Goal: Task Accomplishment & Management: Use online tool/utility

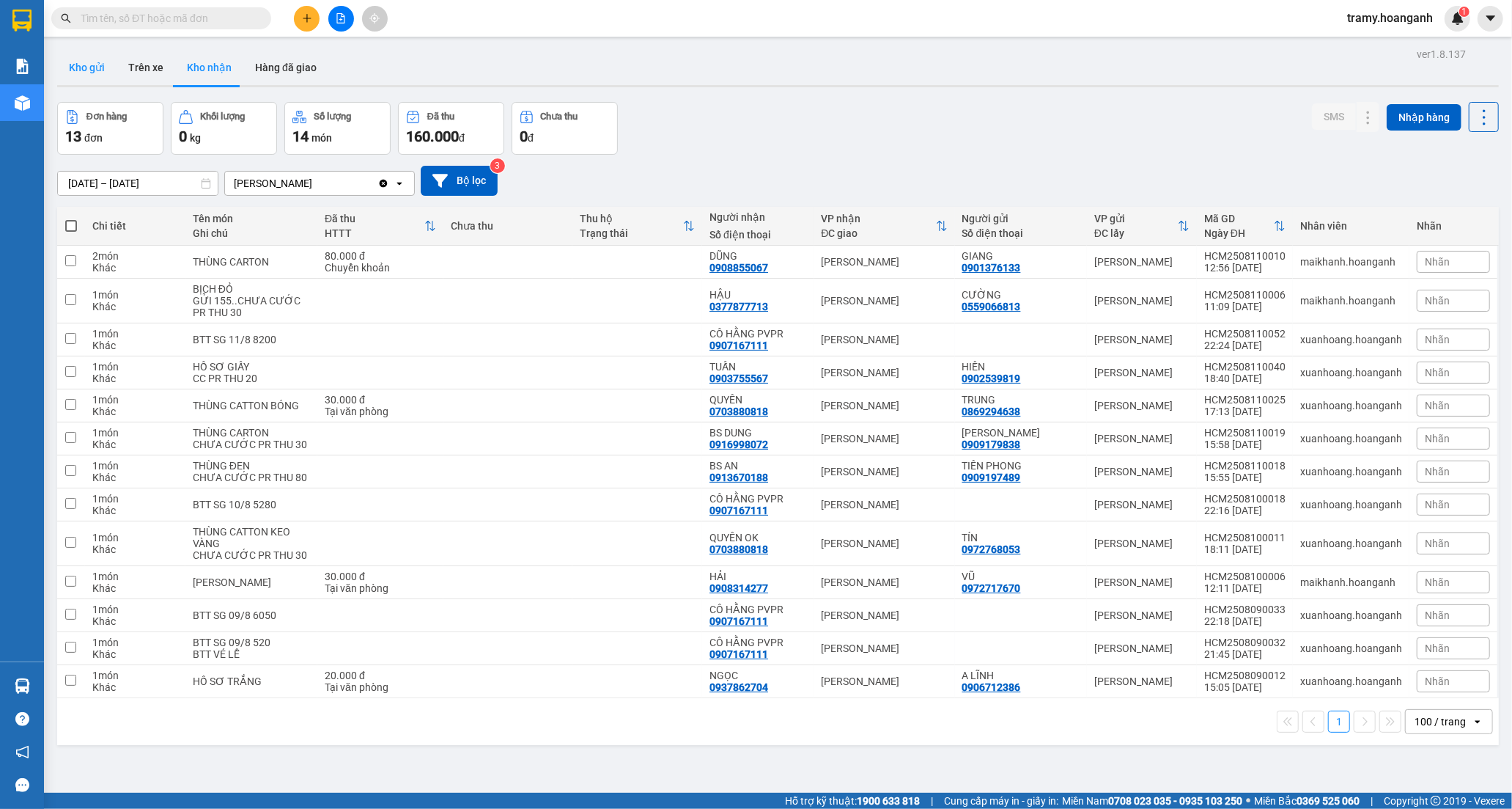
click at [86, 68] on button "Kho gửi" at bounding box center [87, 67] width 59 height 35
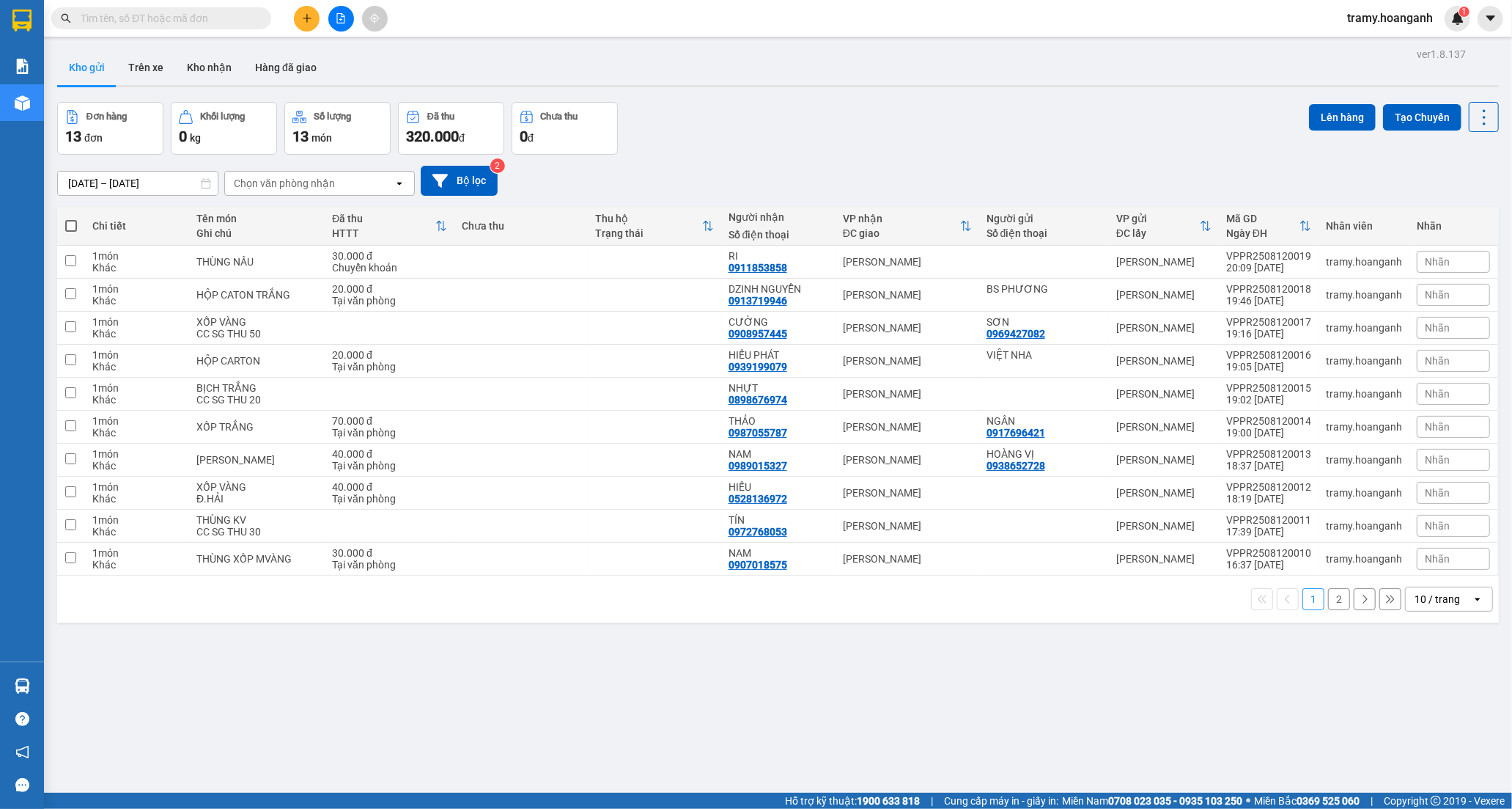
click at [1455, 602] on div "10 / trang" at bounding box center [1439, 599] width 66 height 23
click at [1445, 759] on span "100 / trang" at bounding box center [1431, 763] width 53 height 15
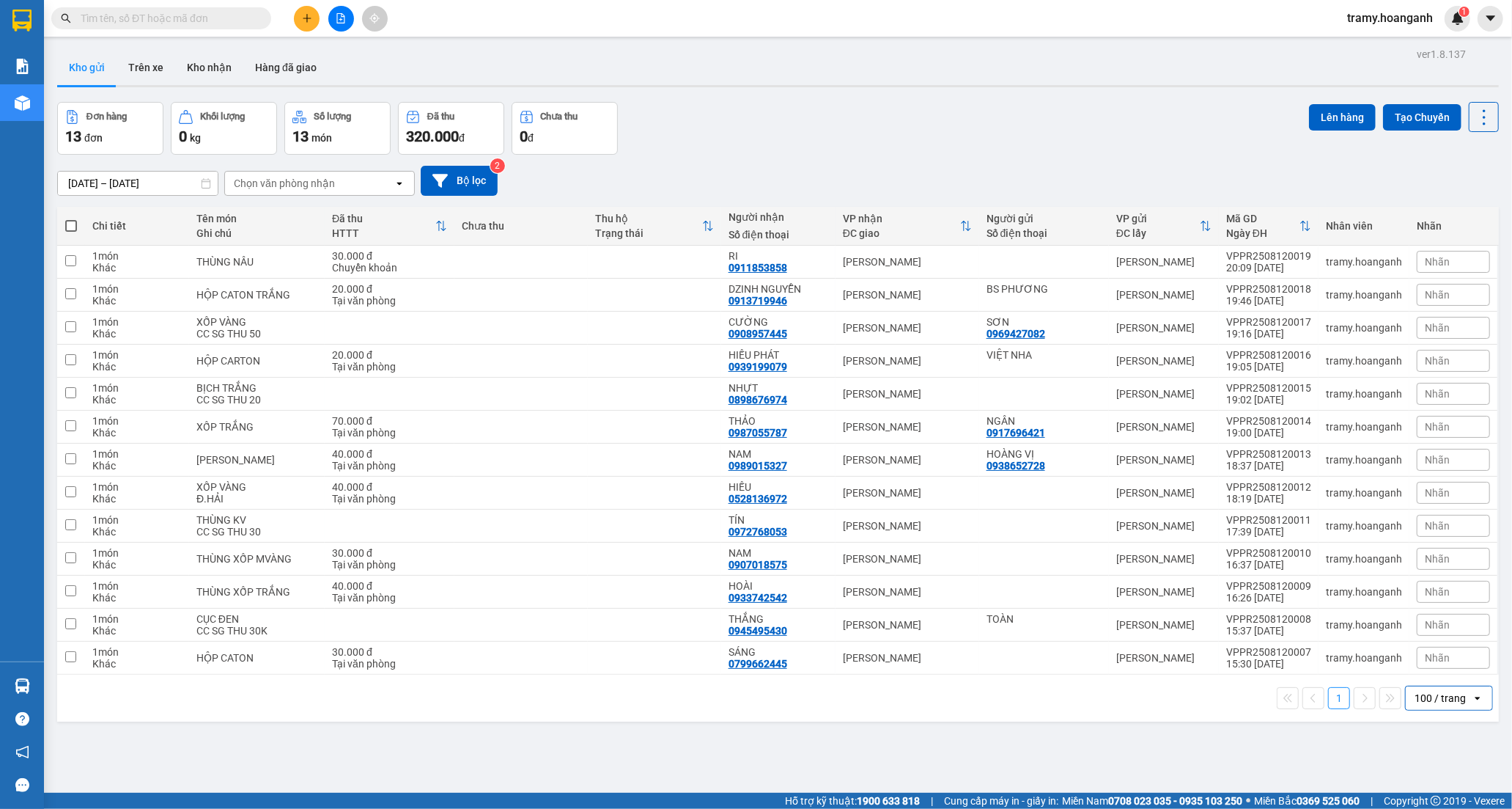
click at [69, 217] on th at bounding box center [71, 226] width 28 height 39
click at [66, 227] on span at bounding box center [71, 226] width 12 height 12
click at [71, 219] on input "checkbox" at bounding box center [71, 219] width 0 height 0
checkbox input "true"
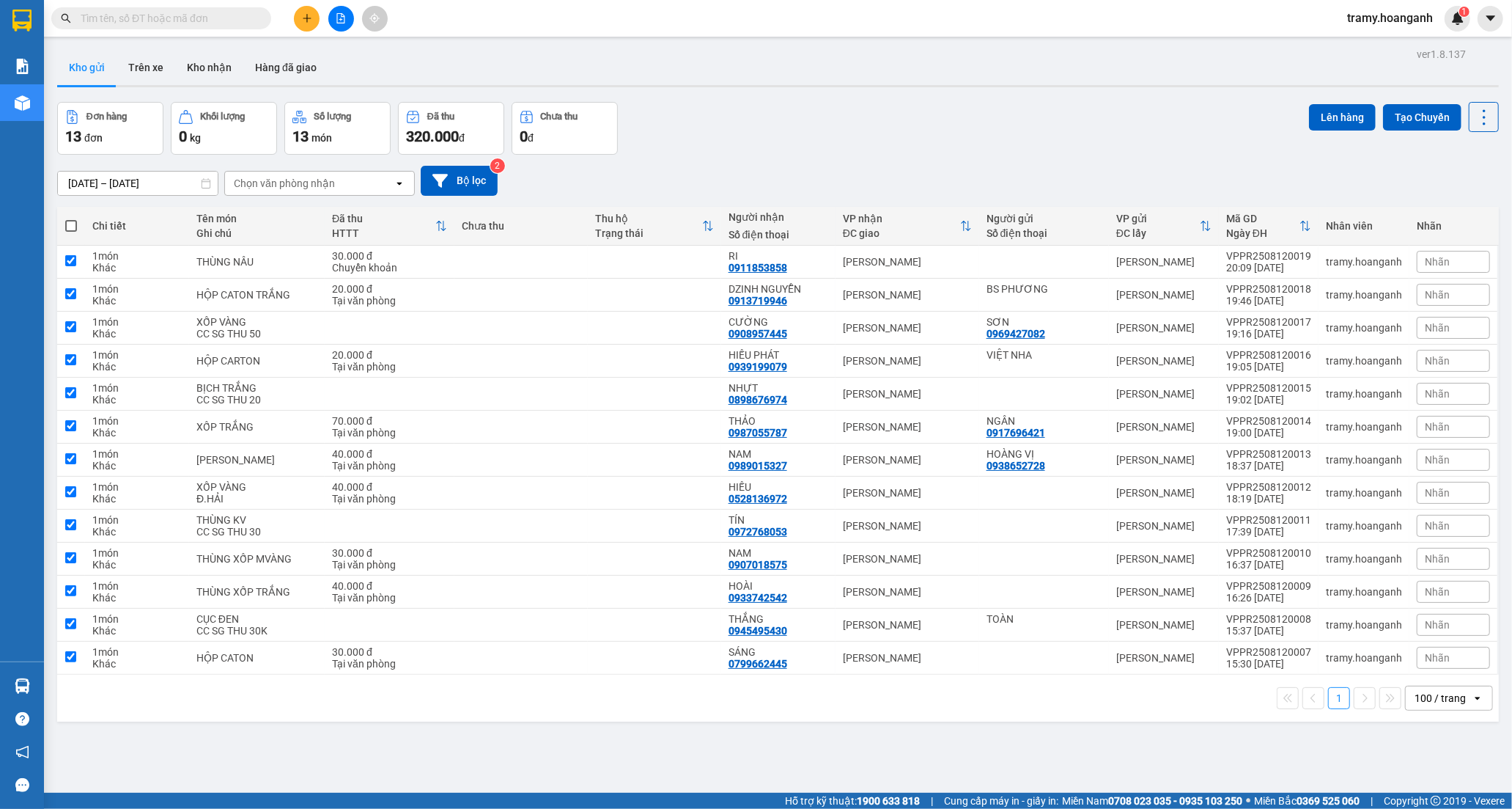
checkbox input "true"
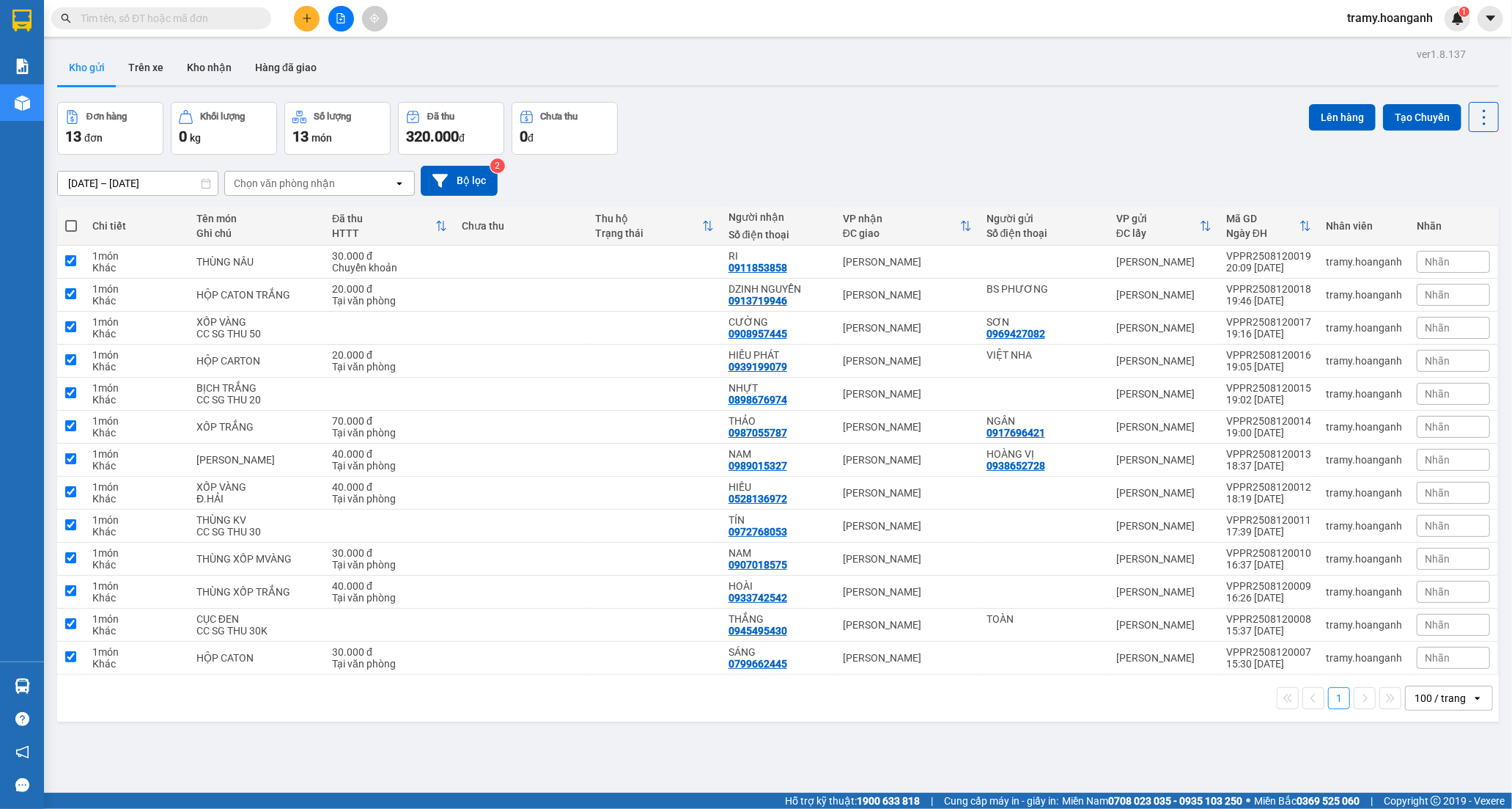
checkbox input "true"
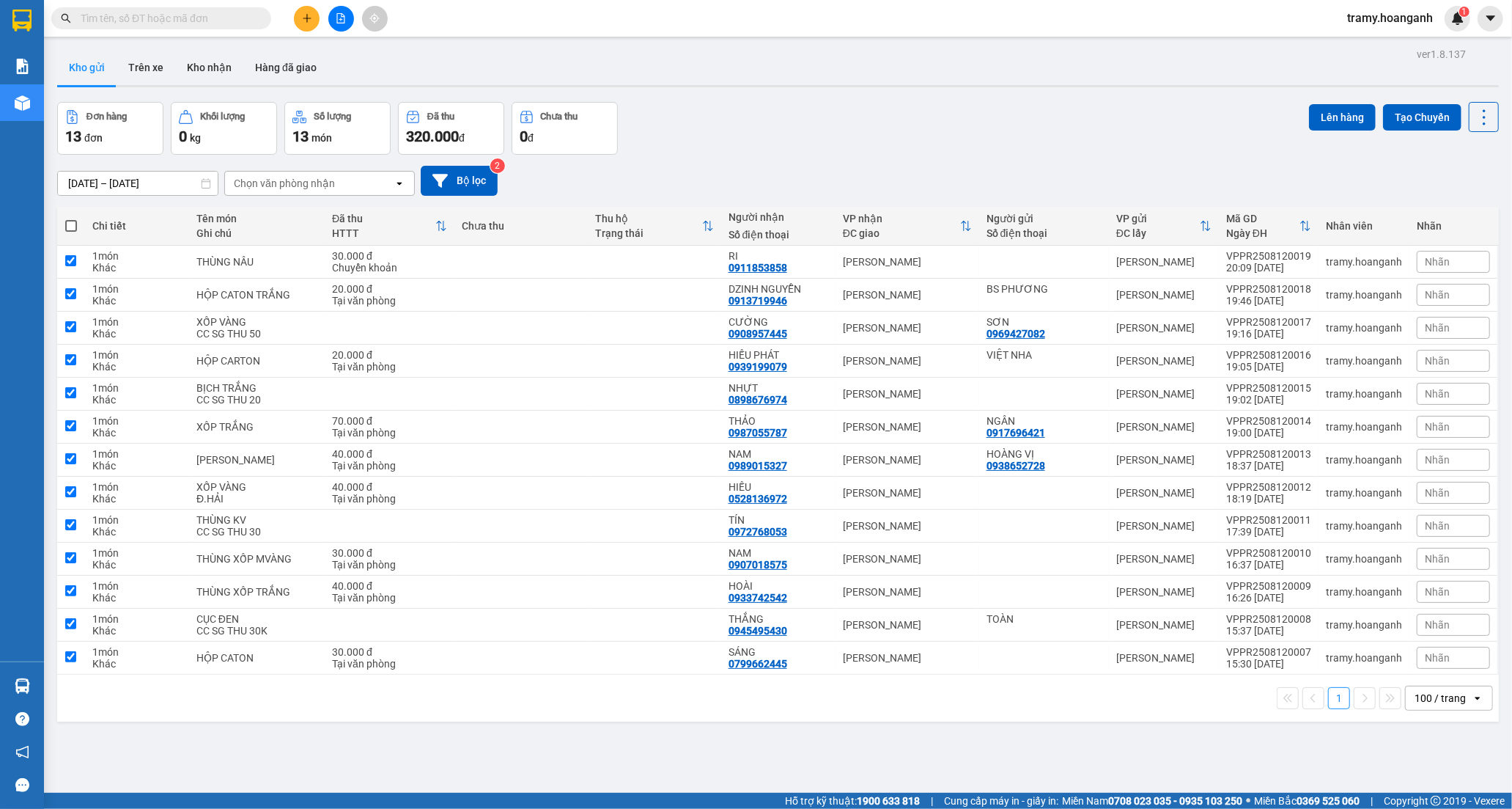
checkbox input "true"
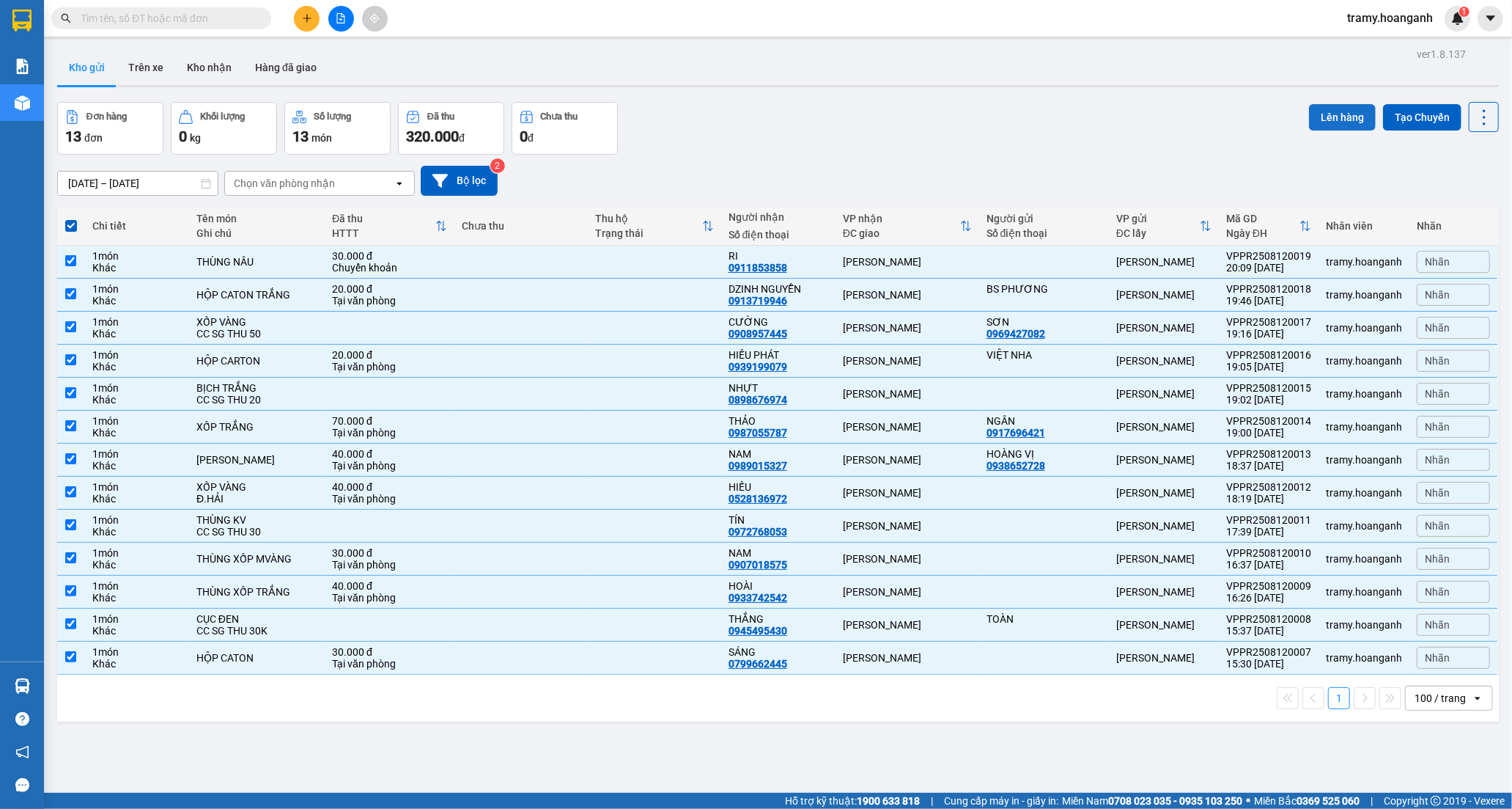
click at [1326, 110] on button "Lên hàng" at bounding box center [1342, 117] width 66 height 27
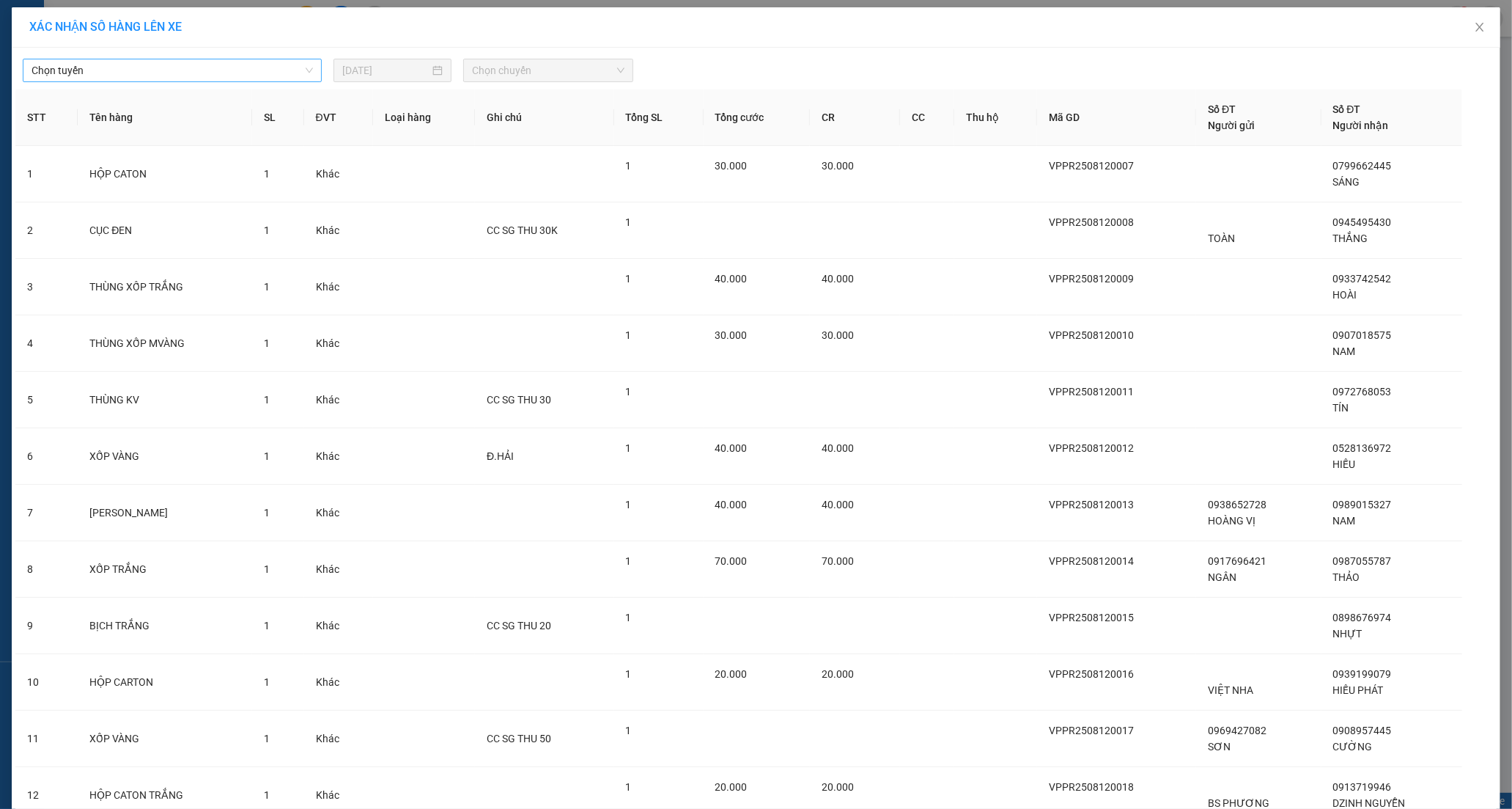
click at [150, 69] on span "Chọn tuyến" at bounding box center [172, 70] width 282 height 22
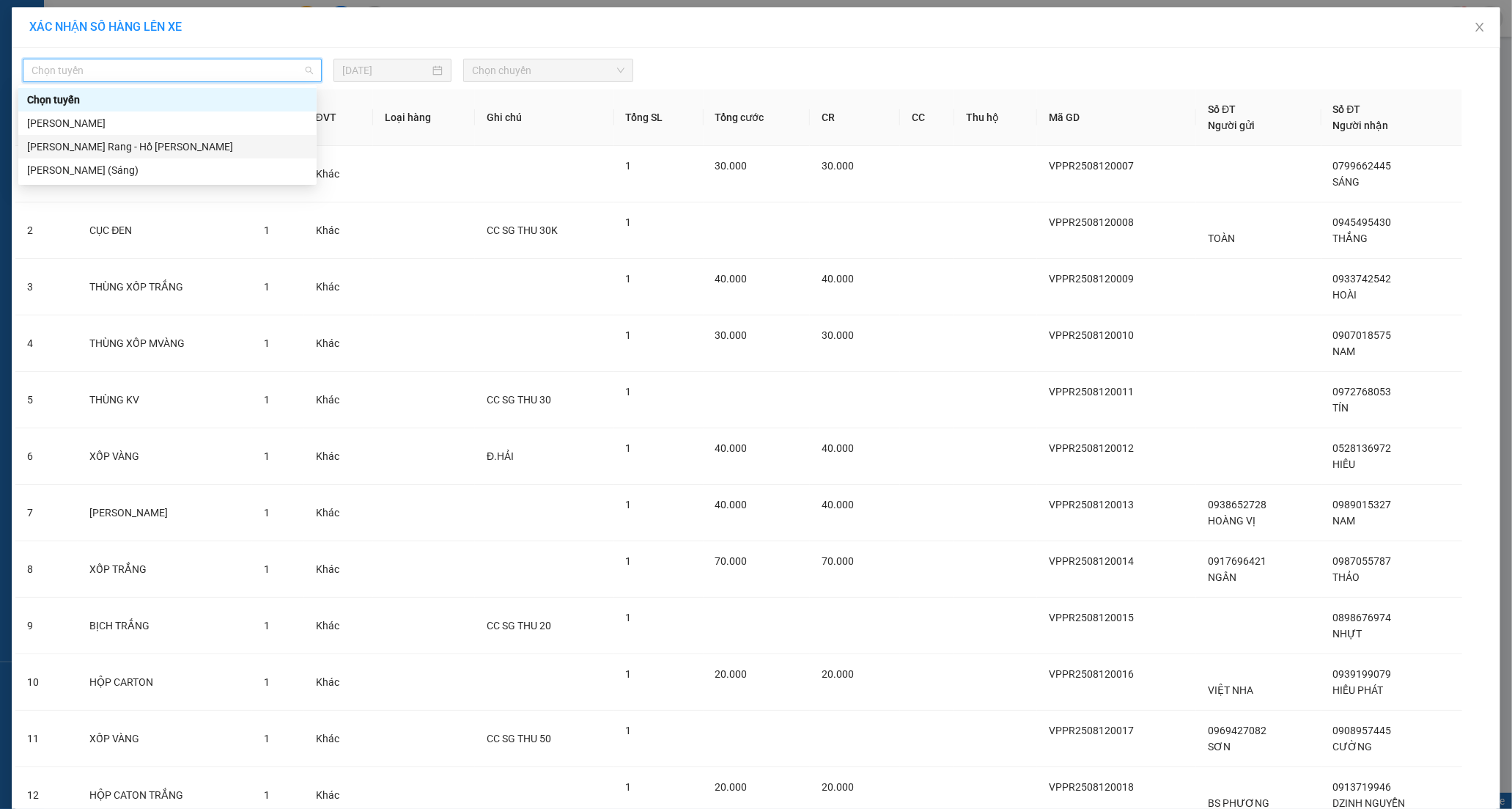
click at [127, 150] on div "[PERSON_NAME] Rang - Hồ [PERSON_NAME]" at bounding box center [168, 146] width 281 height 16
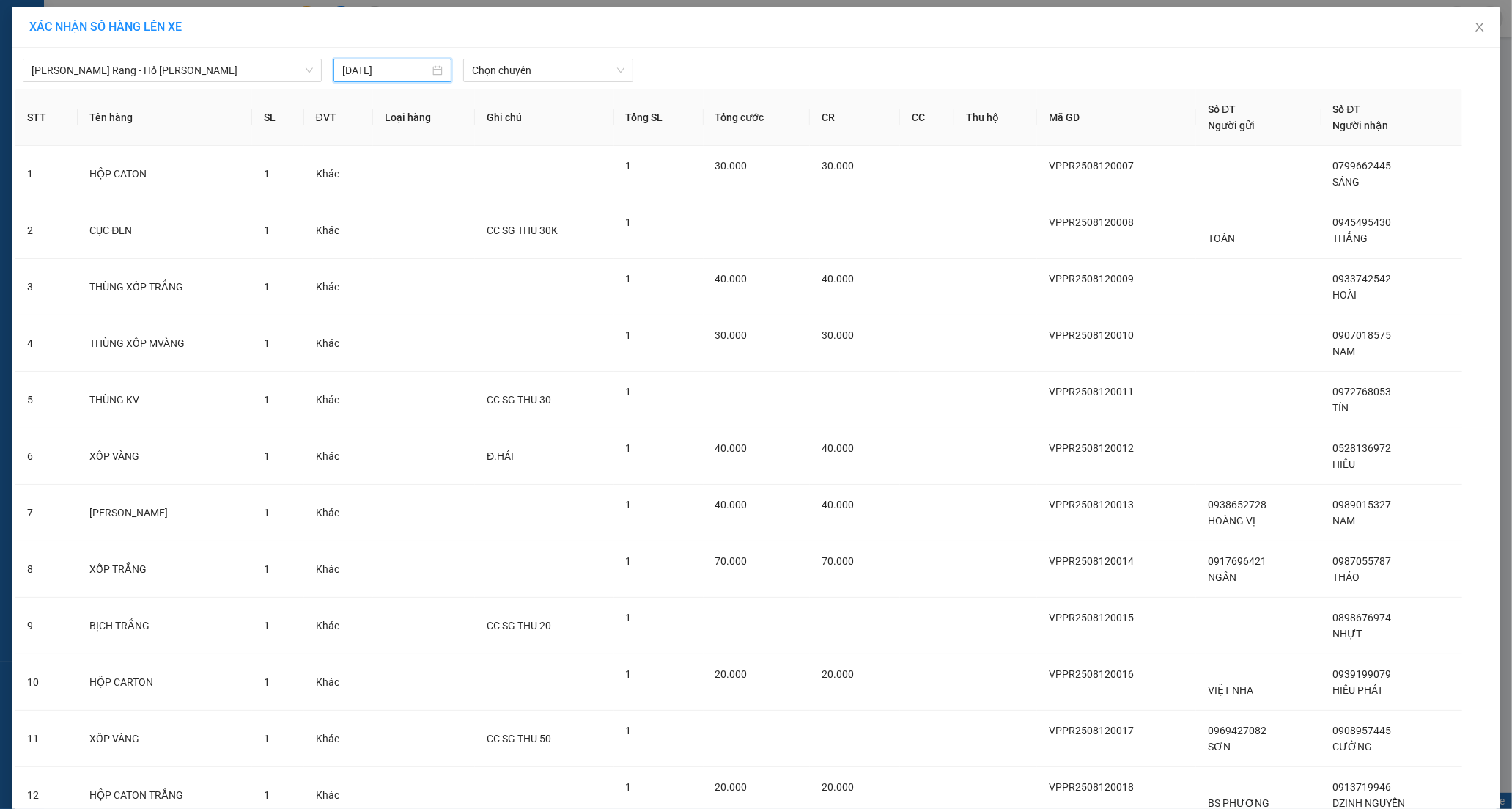
click at [387, 75] on input "[DATE]" at bounding box center [386, 70] width 87 height 16
click at [525, 76] on span "Chọn chuyến" at bounding box center [548, 70] width 152 height 22
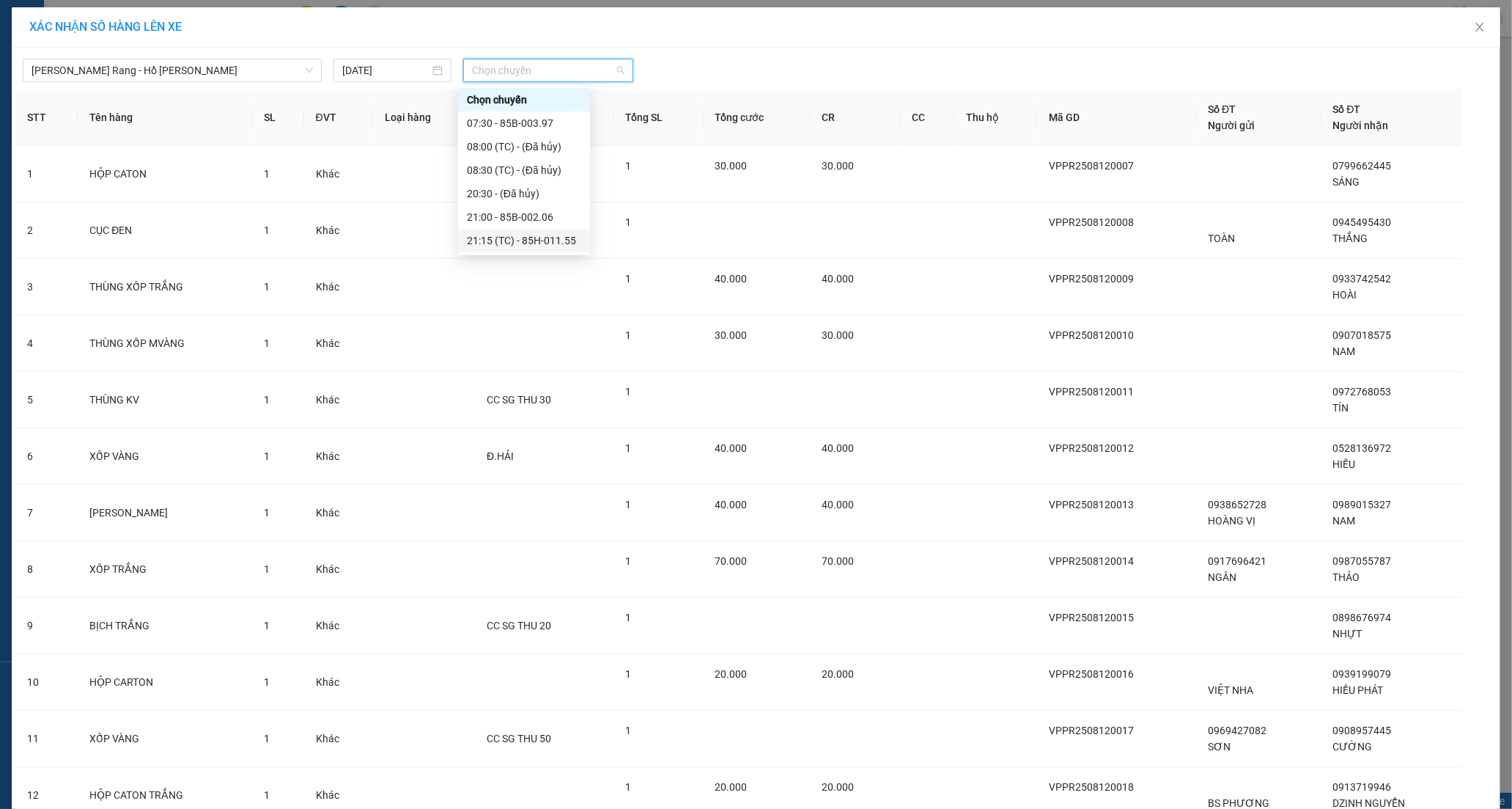
click at [509, 242] on div "21:15 (TC) - 85H-011.55" at bounding box center [524, 241] width 114 height 16
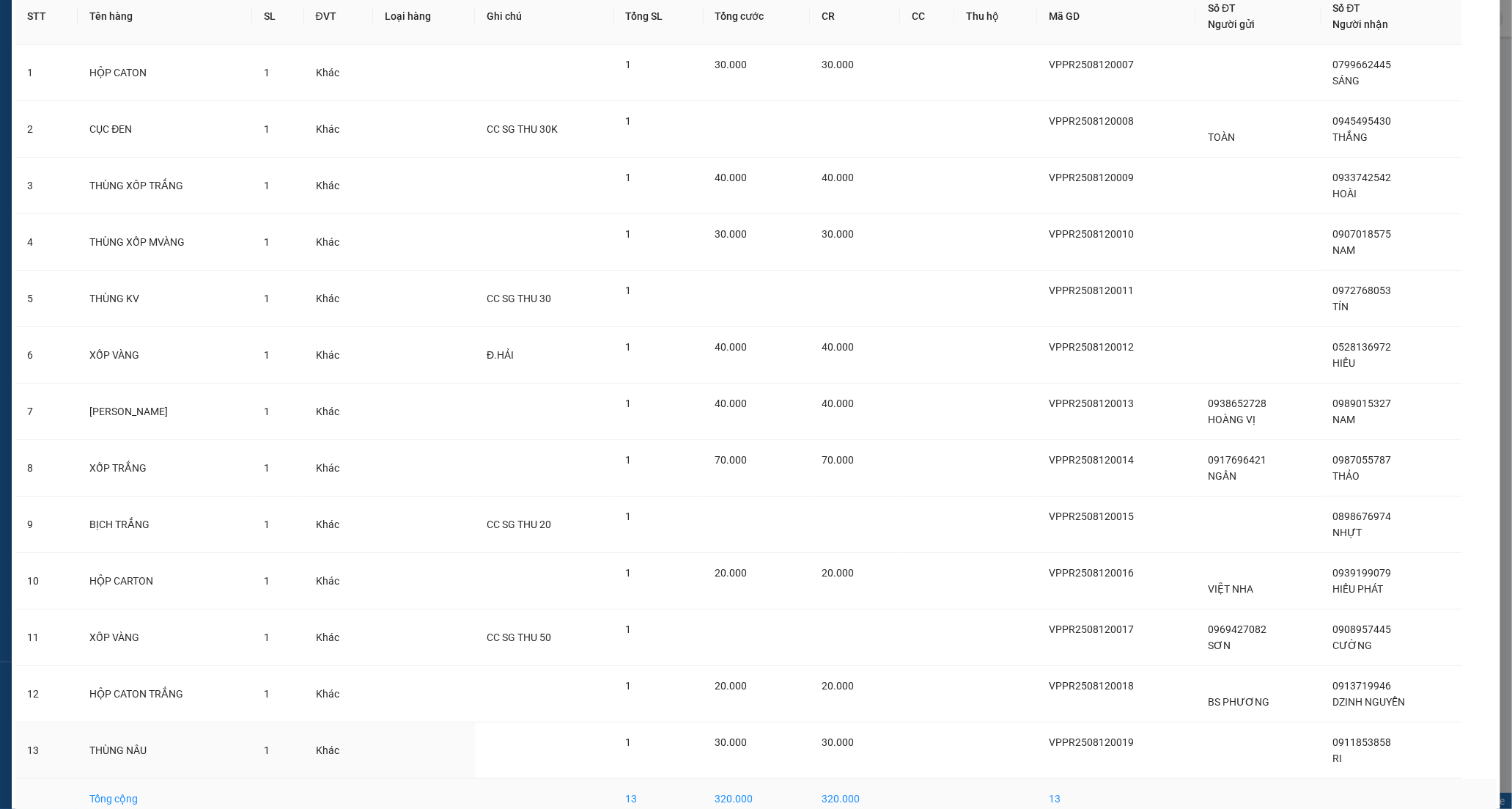
scroll to position [187, 0]
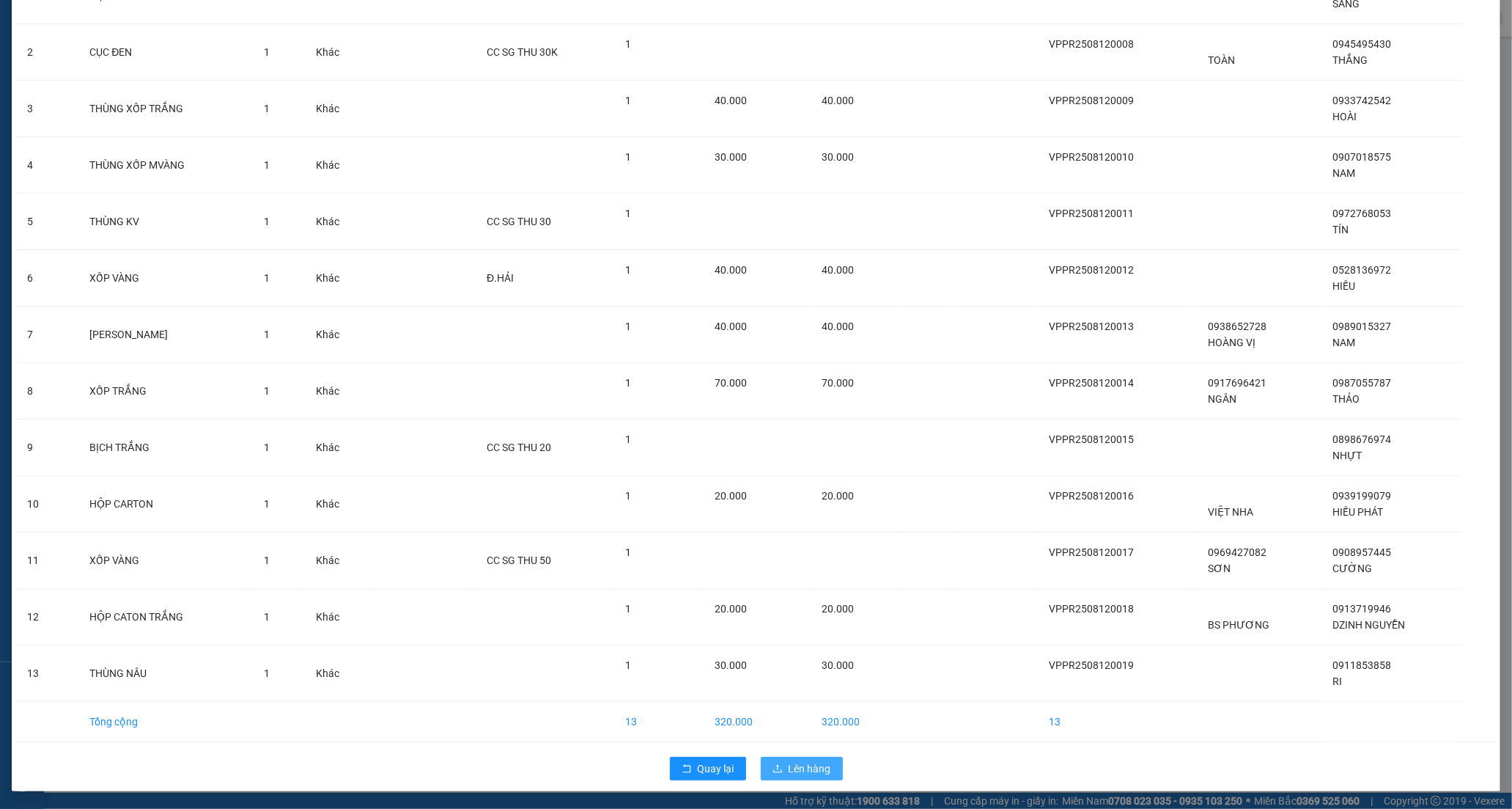
click at [783, 777] on button "Lên hàng" at bounding box center [802, 768] width 82 height 23
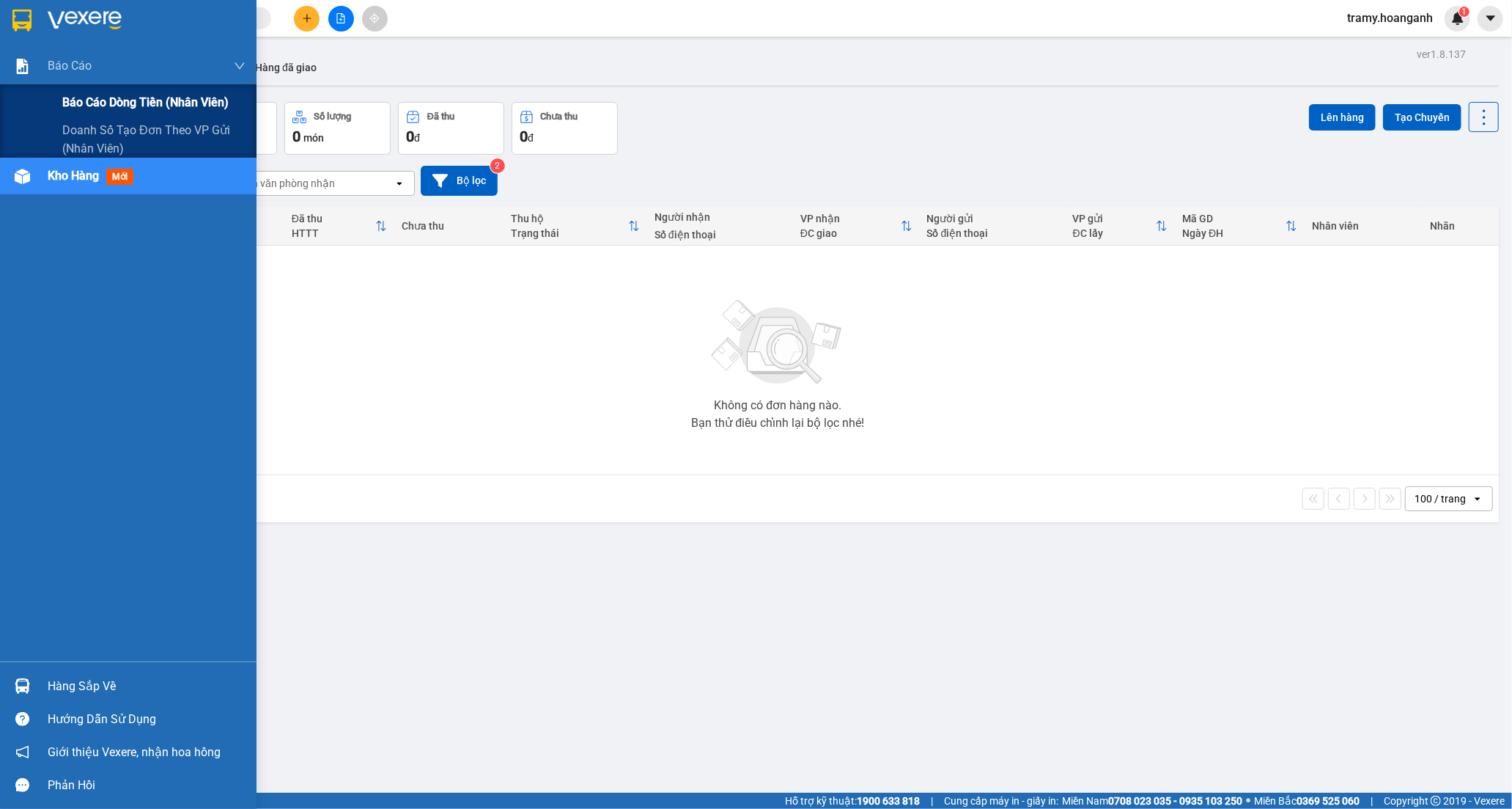
drag, startPoint x: 137, startPoint y: 105, endPoint x: 158, endPoint y: 97, distance: 22.5
click at [137, 105] on span "Báo cáo dòng tiền (nhân viên)" at bounding box center [145, 102] width 166 height 18
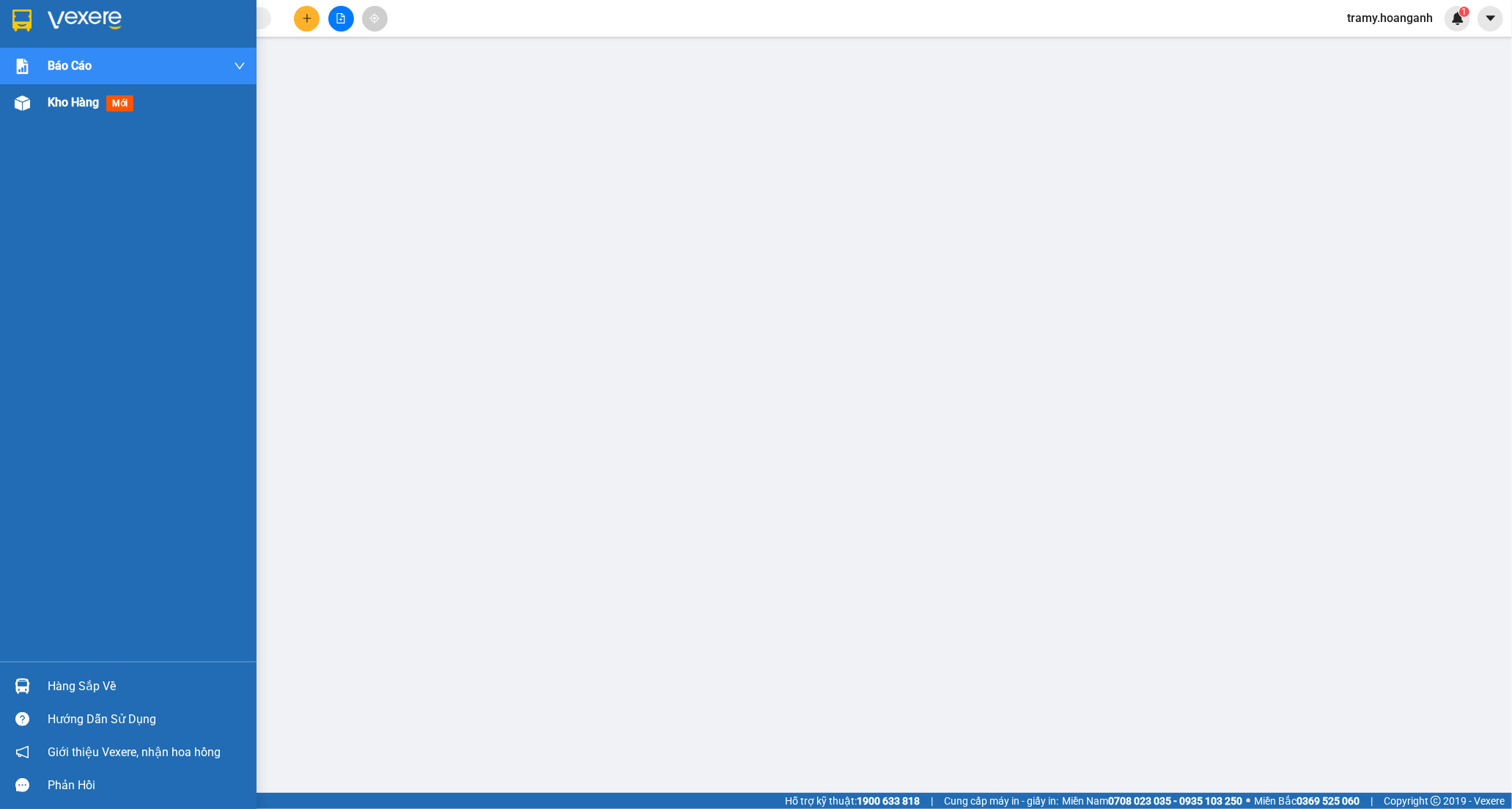
drag, startPoint x: 64, startPoint y: 100, endPoint x: 71, endPoint y: 98, distance: 7.3
click at [71, 98] on span "Kho hàng" at bounding box center [73, 102] width 52 height 14
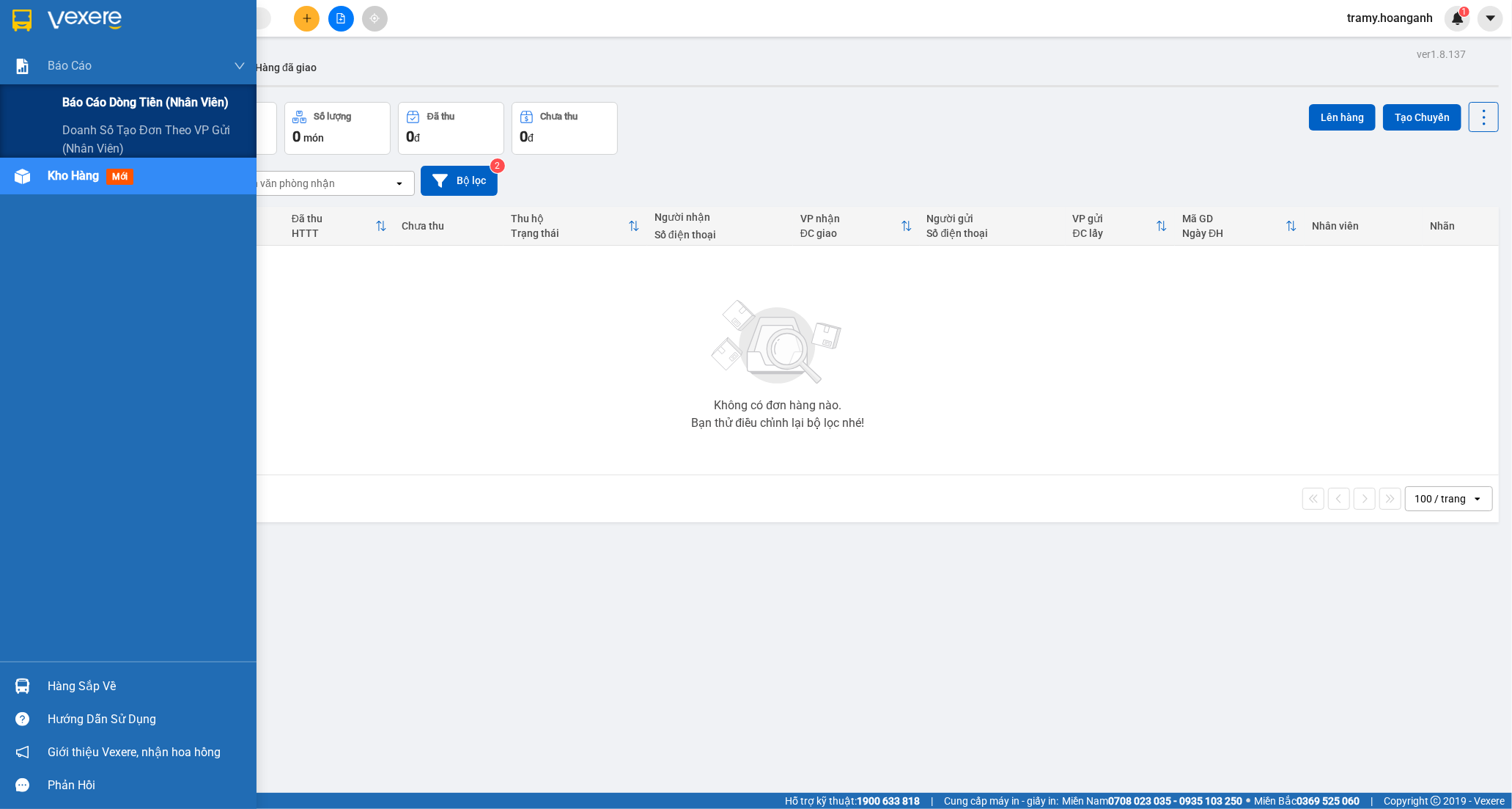
drag, startPoint x: 138, startPoint y: 105, endPoint x: 147, endPoint y: 106, distance: 9.1
click at [139, 105] on span "Báo cáo dòng tiền (nhân viên)" at bounding box center [145, 102] width 166 height 18
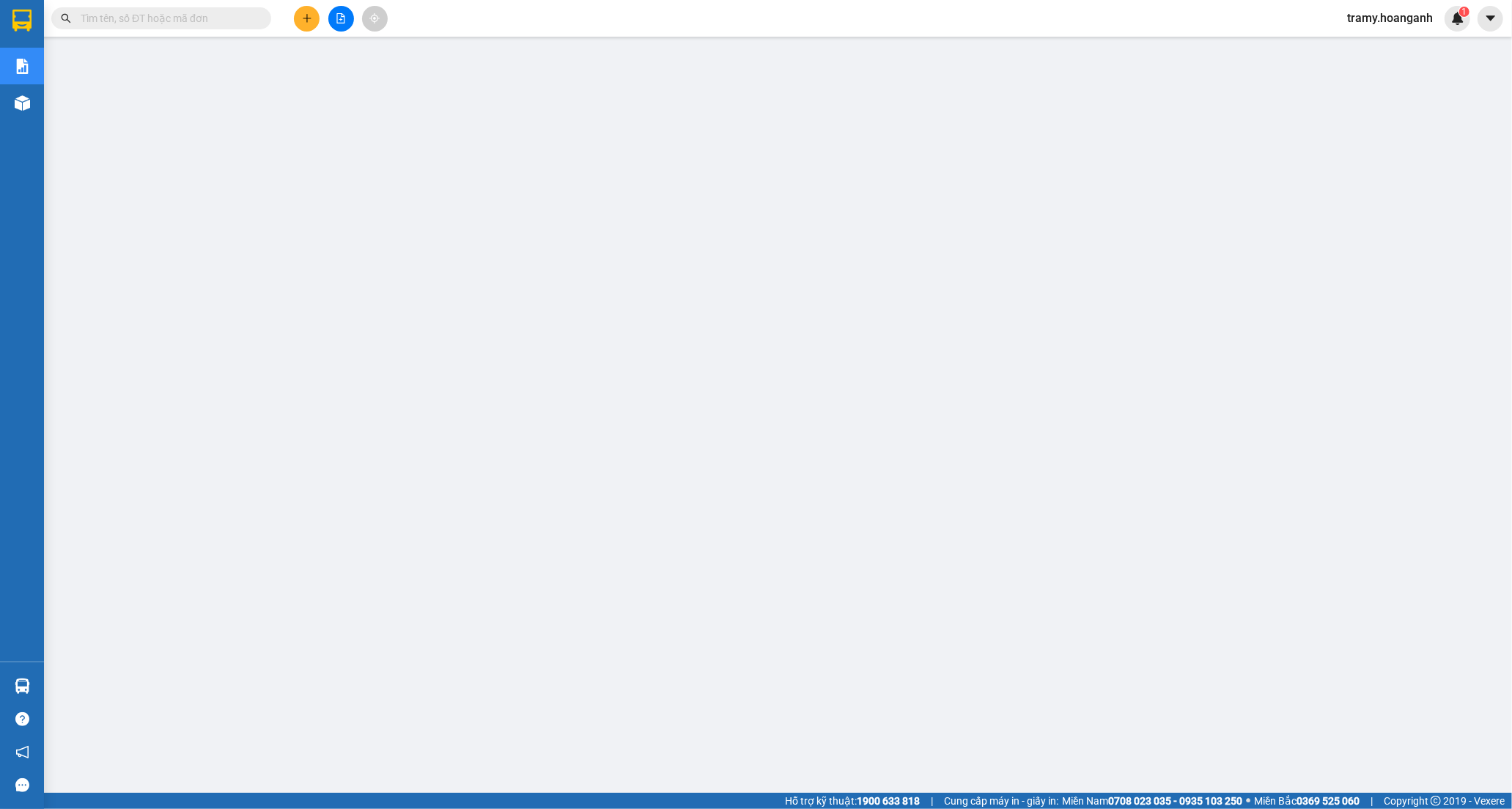
click at [1386, 16] on span "tramy.hoanganh" at bounding box center [1390, 17] width 109 height 18
click at [1352, 44] on li "Đăng xuất" at bounding box center [1389, 45] width 110 height 23
